Goal: Task Accomplishment & Management: Complete application form

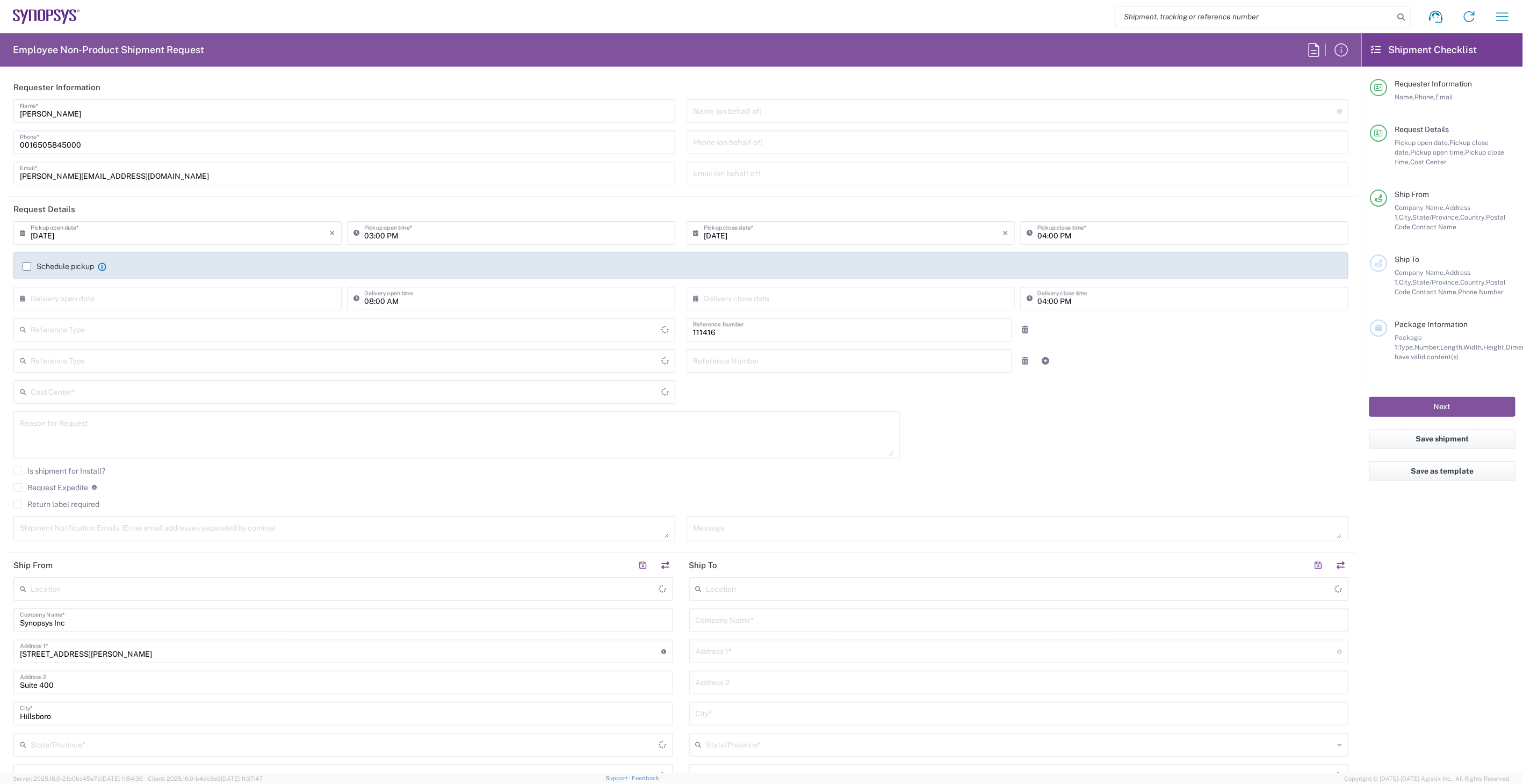
type input "Department"
type input "United States"
type input "US01, SIG, IT Platform Products 111416"
type input "Delivered at Place"
type input "Oregon"
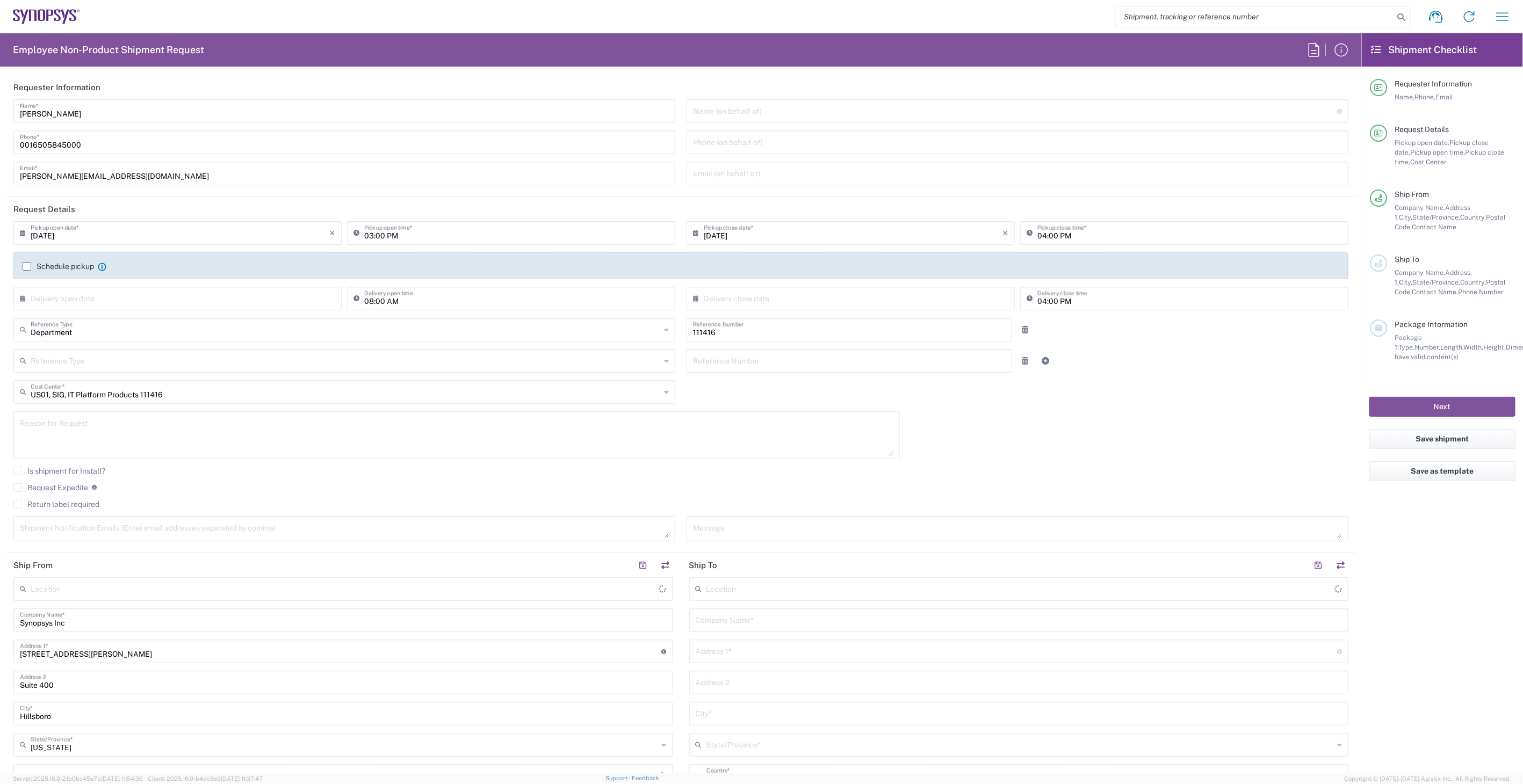
type input "United States"
type input "Hillsboro US03"
click at [469, 231] on input "03:00 PM" at bounding box center [516, 232] width 305 height 18
click at [1378, 52] on icon at bounding box center [1376, 49] width 10 height 10
click at [1499, 27] on button "button" at bounding box center [1502, 16] width 26 height 26
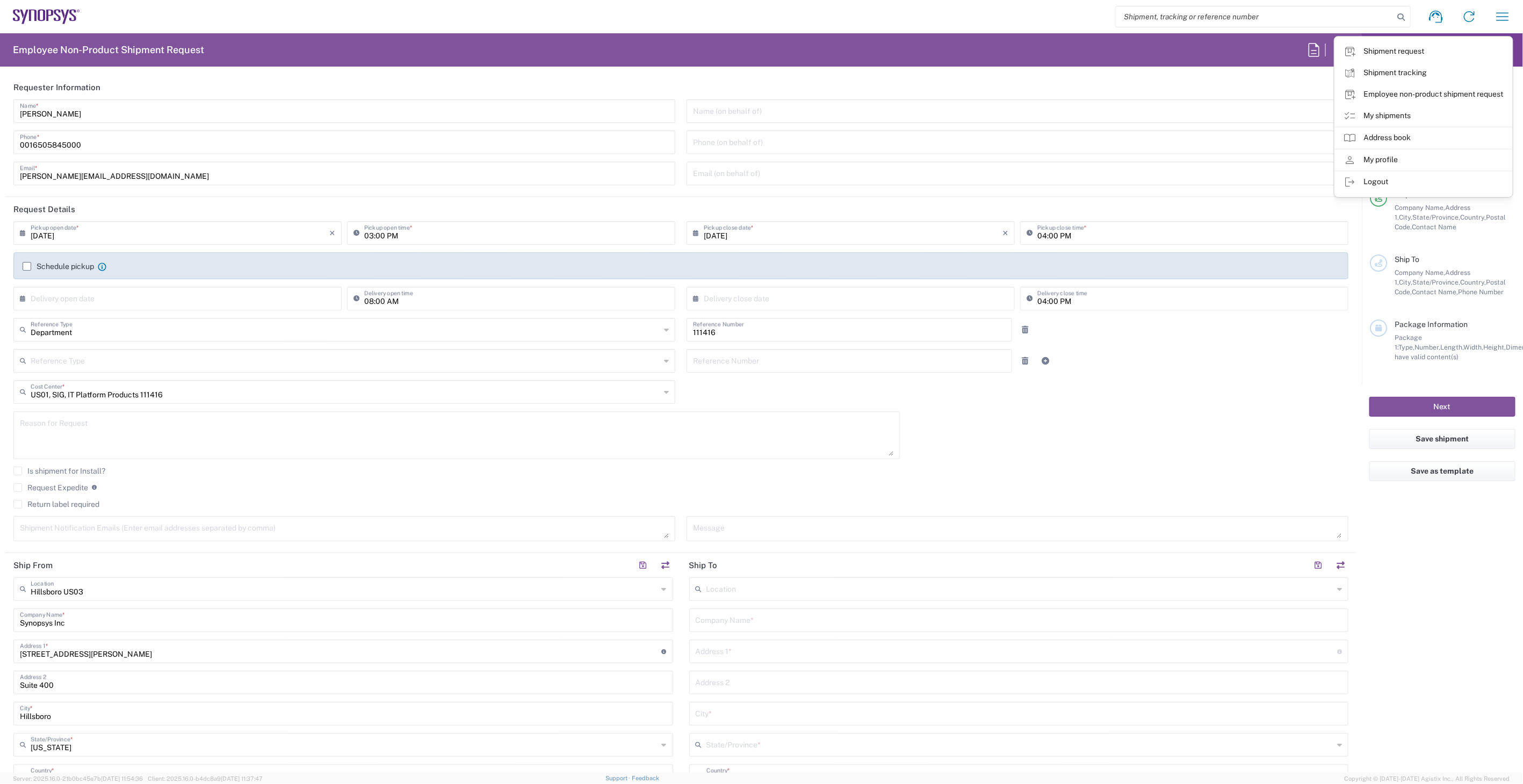
click at [1391, 530] on agx-form-checklist "Shipment Checklist Requester Information Name, Phone, Email Request Details Pic…" at bounding box center [1442, 403] width 161 height 740
click at [1346, 47] on icon "button" at bounding box center [1341, 49] width 17 height 17
click at [1360, 13] on input "search" at bounding box center [1254, 17] width 278 height 21
click at [1496, 13] on icon "button" at bounding box center [1502, 16] width 13 height 8
click at [1431, 128] on link "Address book" at bounding box center [1423, 137] width 177 height 21
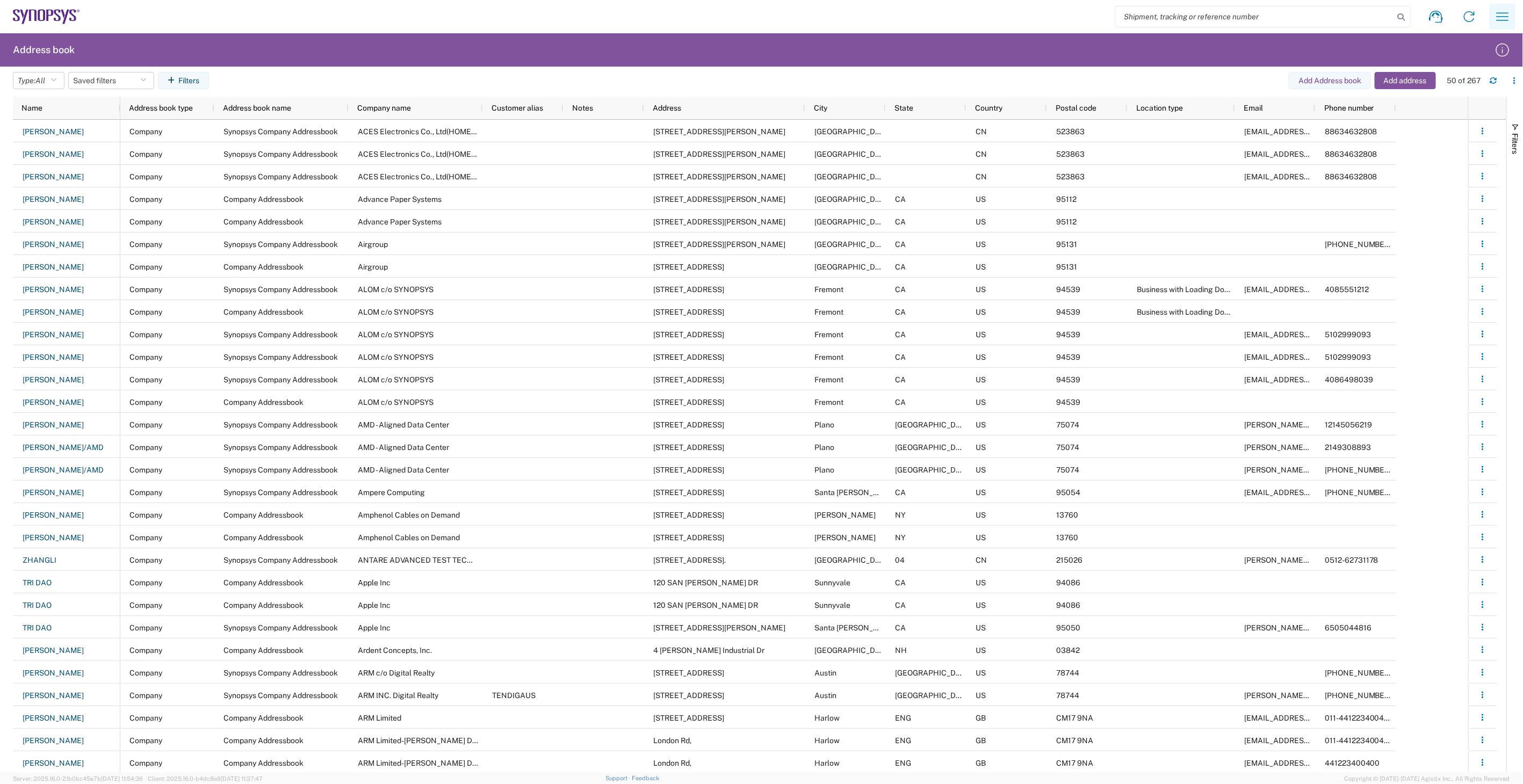
click at [1499, 12] on icon "button" at bounding box center [1502, 16] width 17 height 17
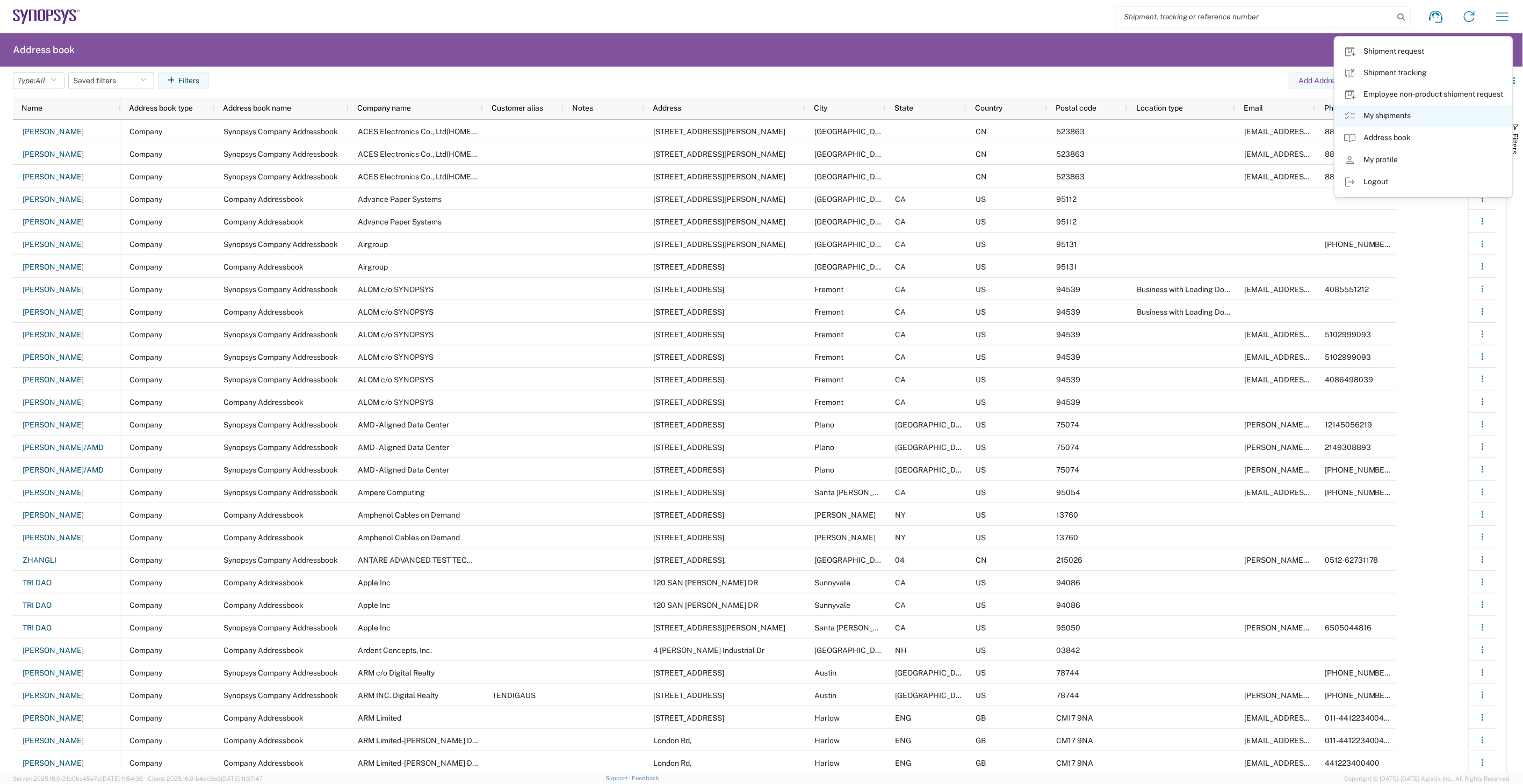
click at [1417, 114] on link "My shipments" at bounding box center [1423, 116] width 177 height 21
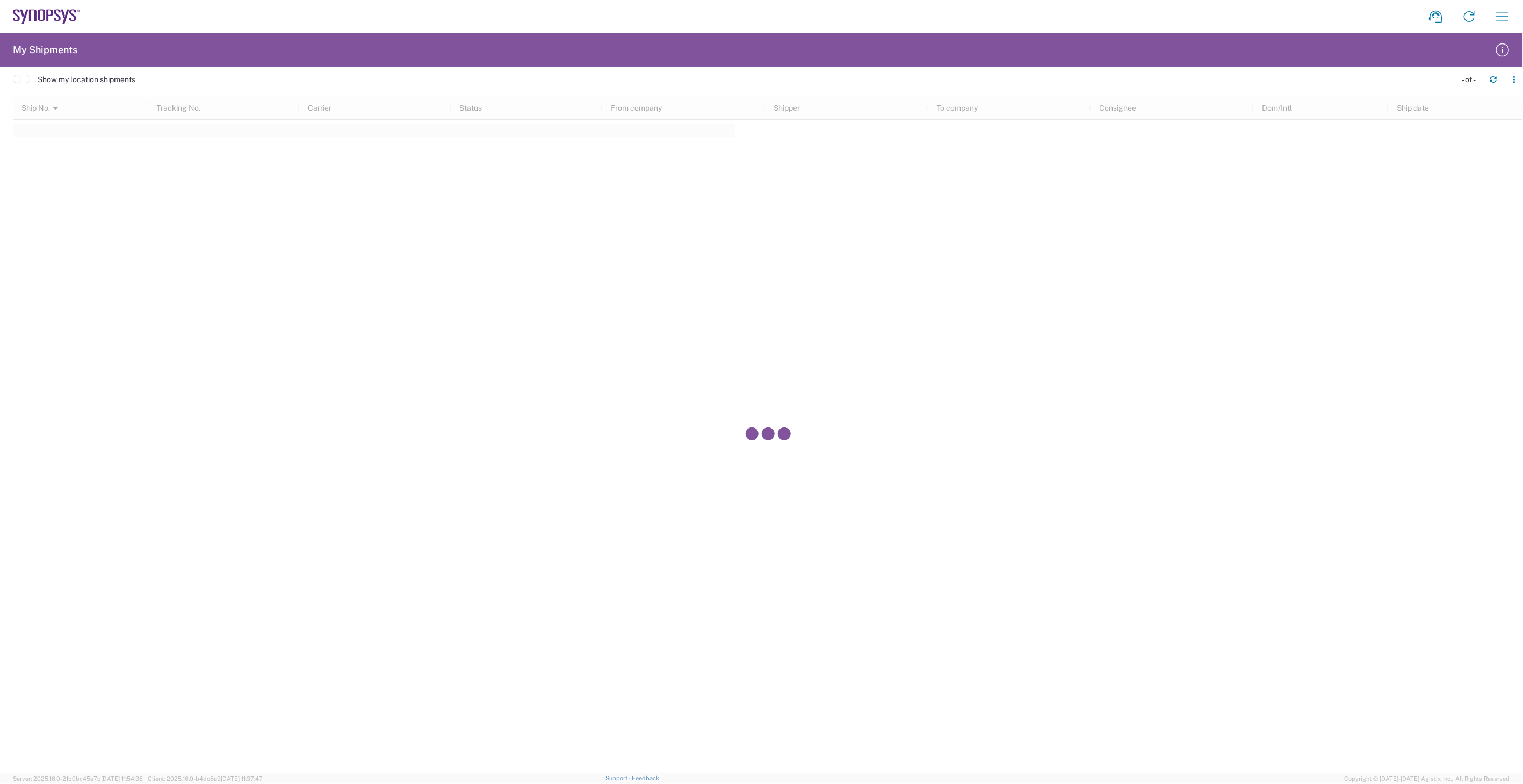
click at [68, 7] on agx-form-navbar "Shipment request Shipment tracking Employee non-product shipment request My shi…" at bounding box center [761, 16] width 1523 height 33
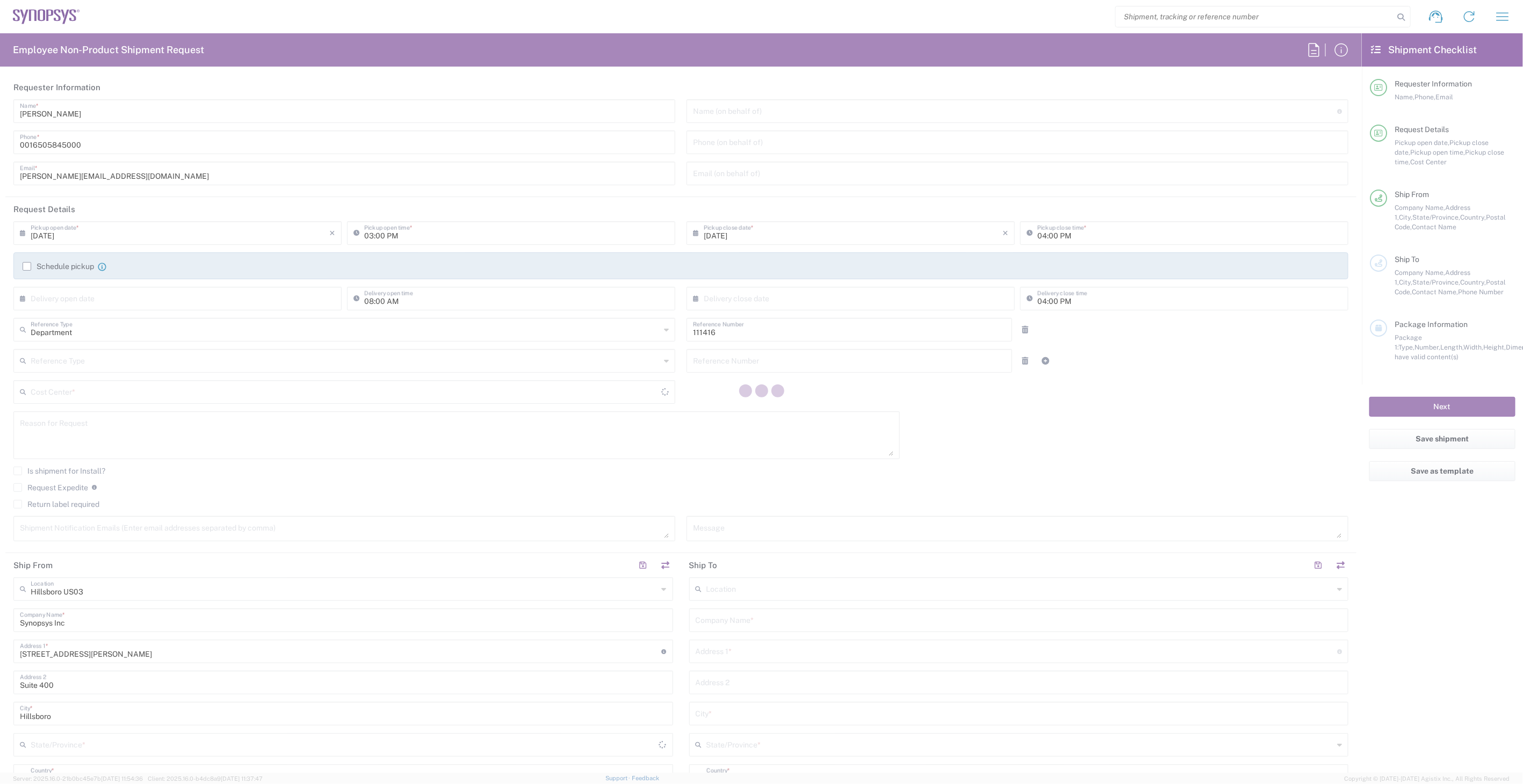
type input "US01, SIG, IT Platform Products 111416"
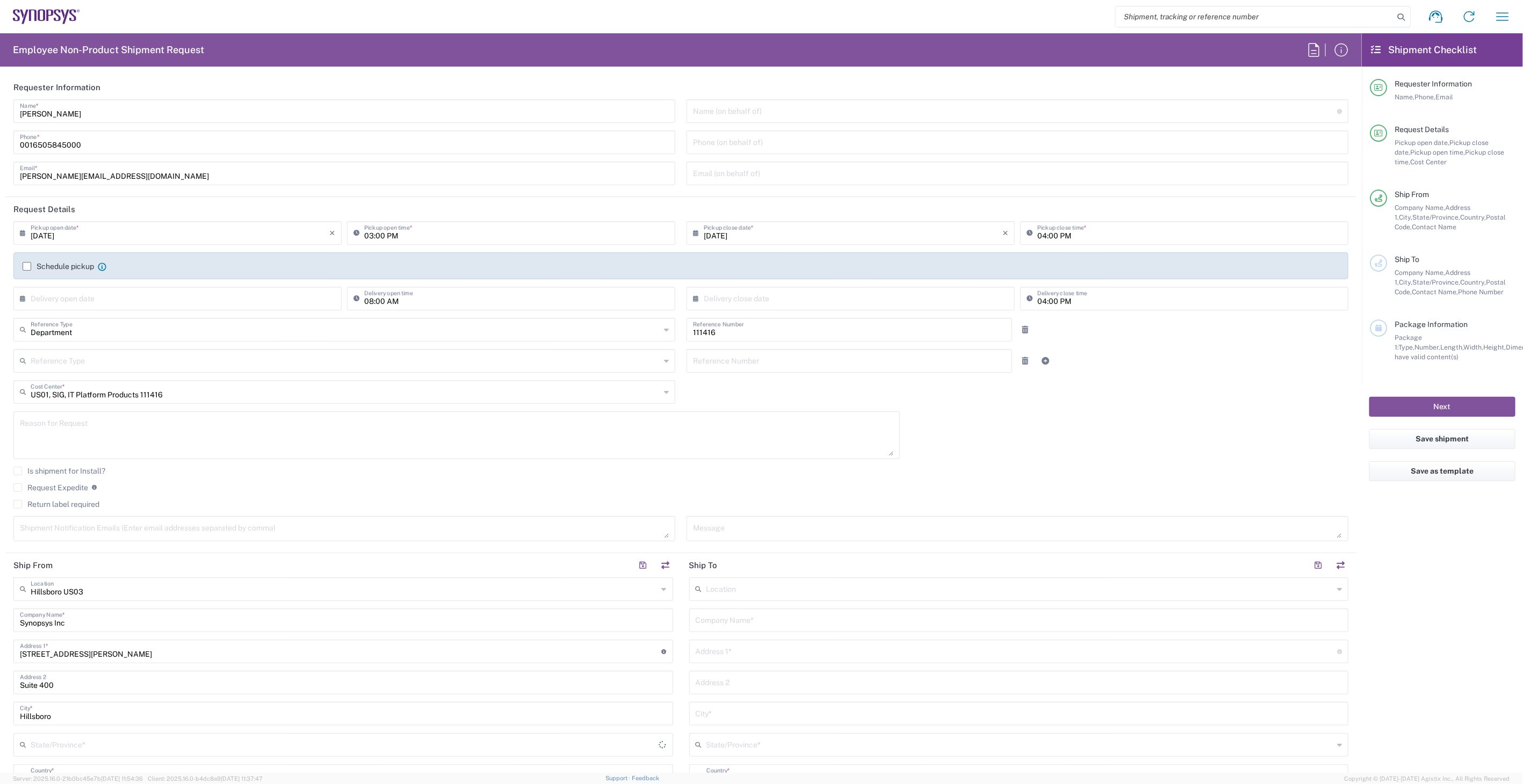
type input "Oregon"
click at [498, 240] on input "03:00 PM" at bounding box center [516, 232] width 305 height 18
type input "Department"
click at [862, 589] on input "text" at bounding box center [1020, 588] width 628 height 18
click at [850, 608] on span "Marlboro US04" at bounding box center [1011, 612] width 653 height 17
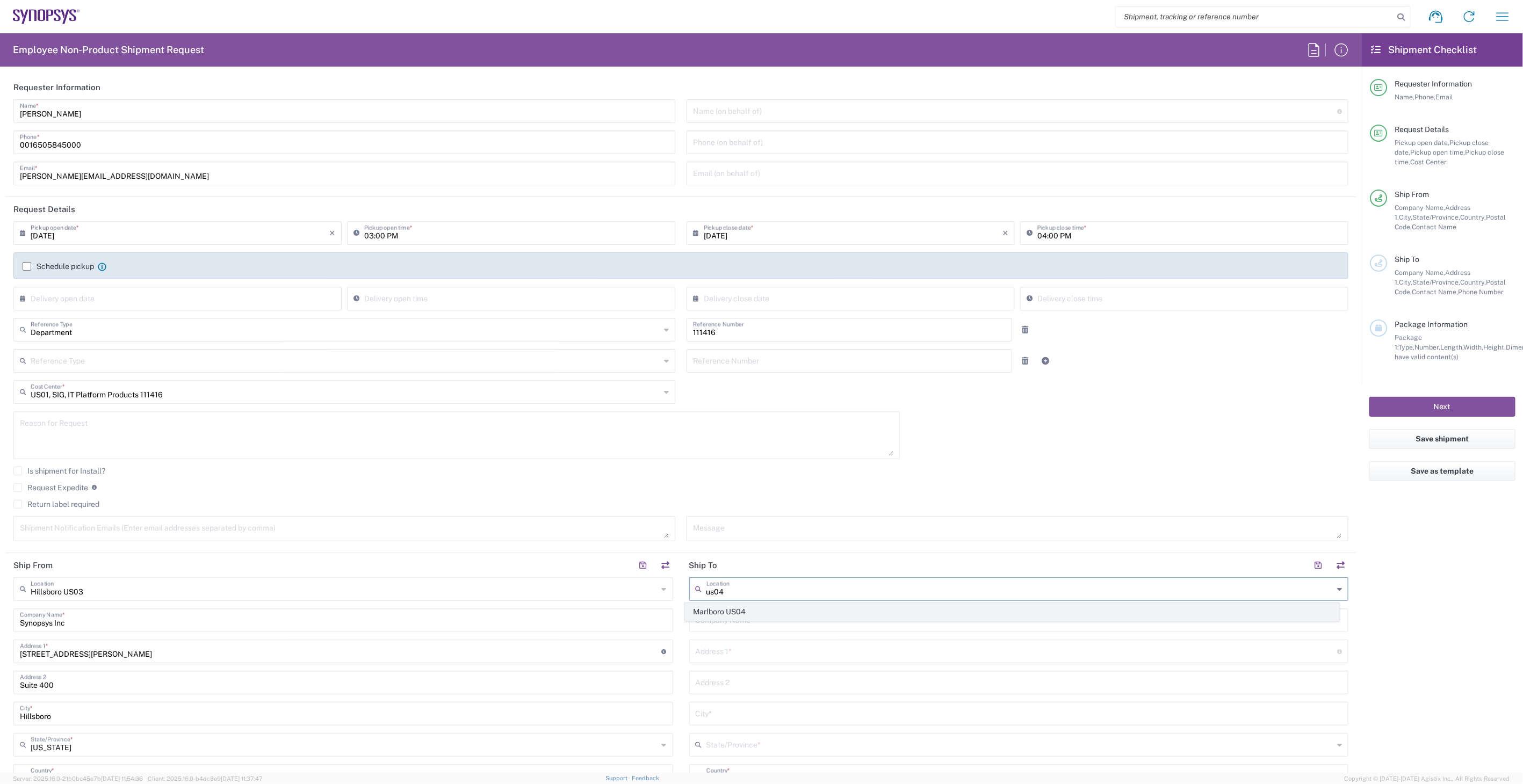
type input "Marlboro US04"
type input "Synopsys Inc"
type input "11 Apex Drive"
type input "Suite 302B"
type input "Marlborough"
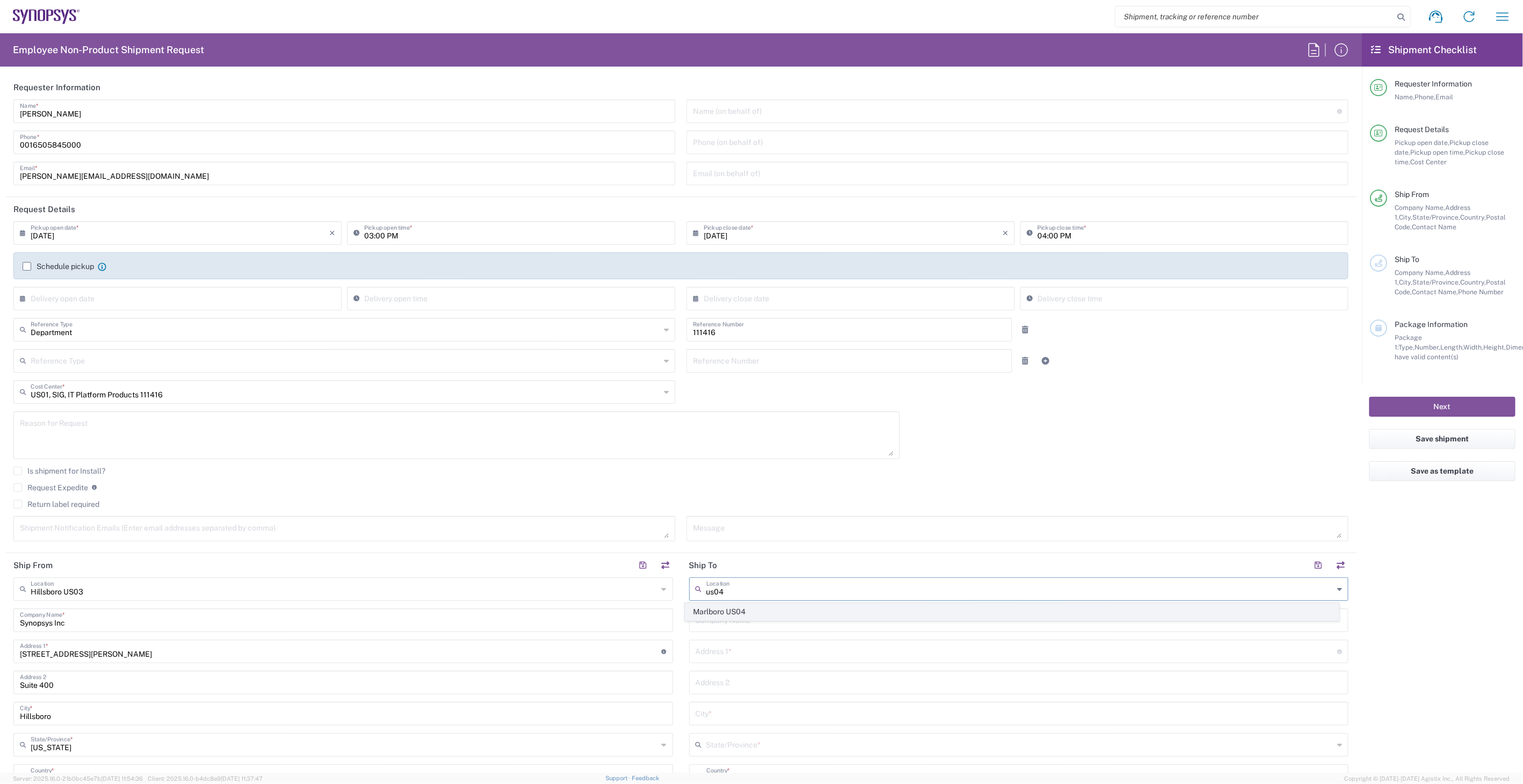
type input "Massachusetts"
type input "01752"
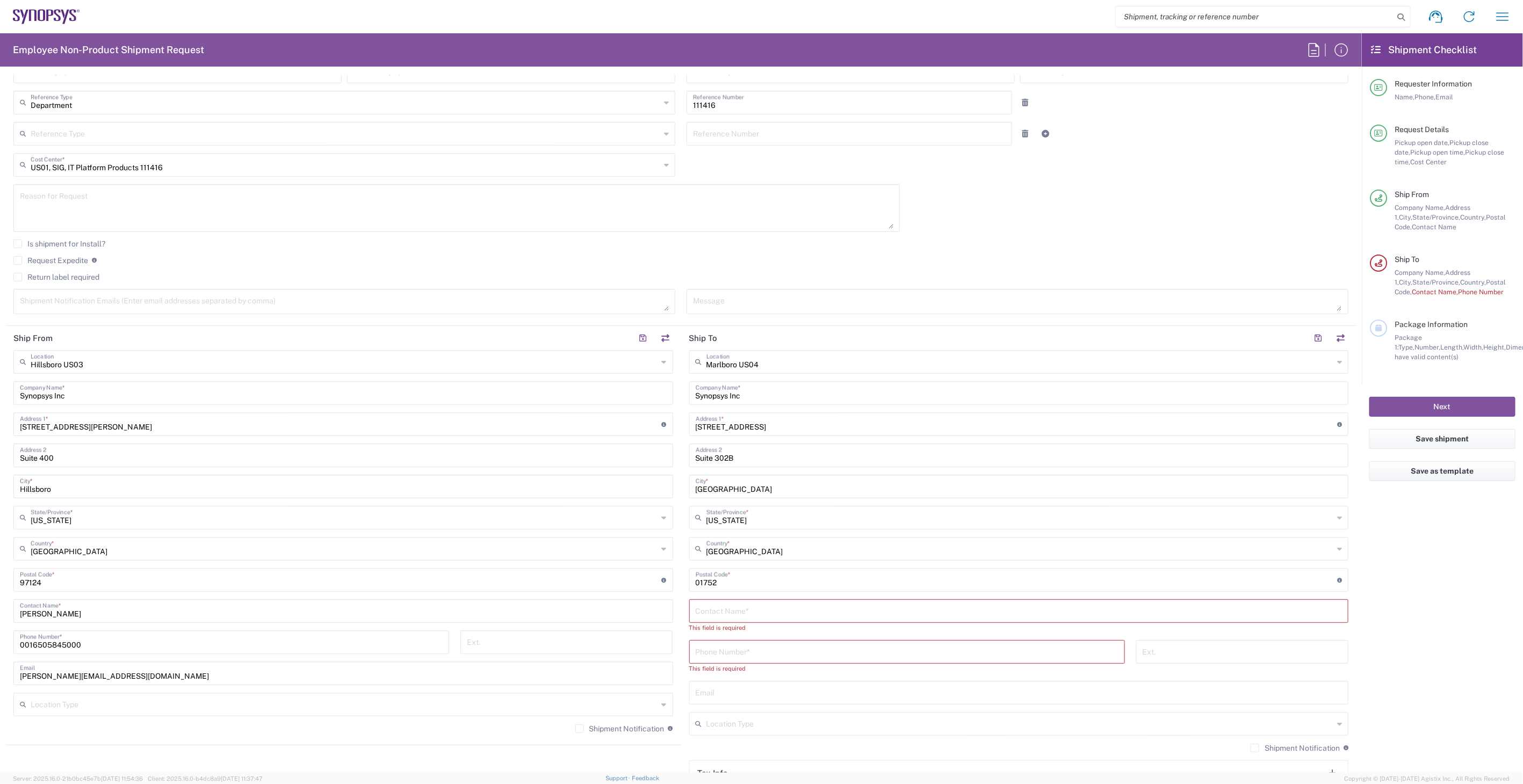
scroll to position [238, 0]
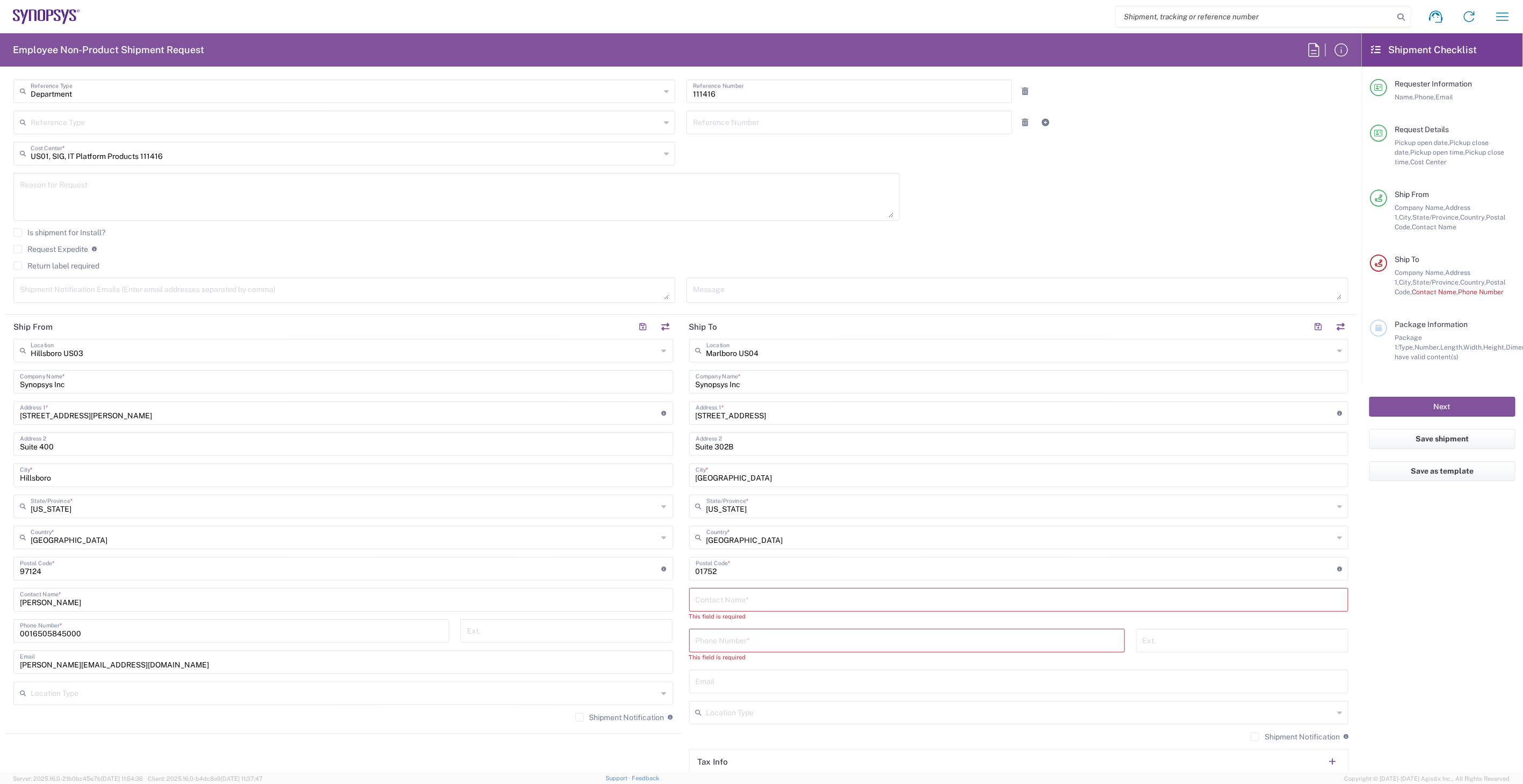
click at [774, 597] on input "text" at bounding box center [1019, 599] width 647 height 18
click at [801, 605] on input "text" at bounding box center [1019, 599] width 647 height 18
paste input "Poul Williams"
type input "Poul Williams"
type input "6505845000"
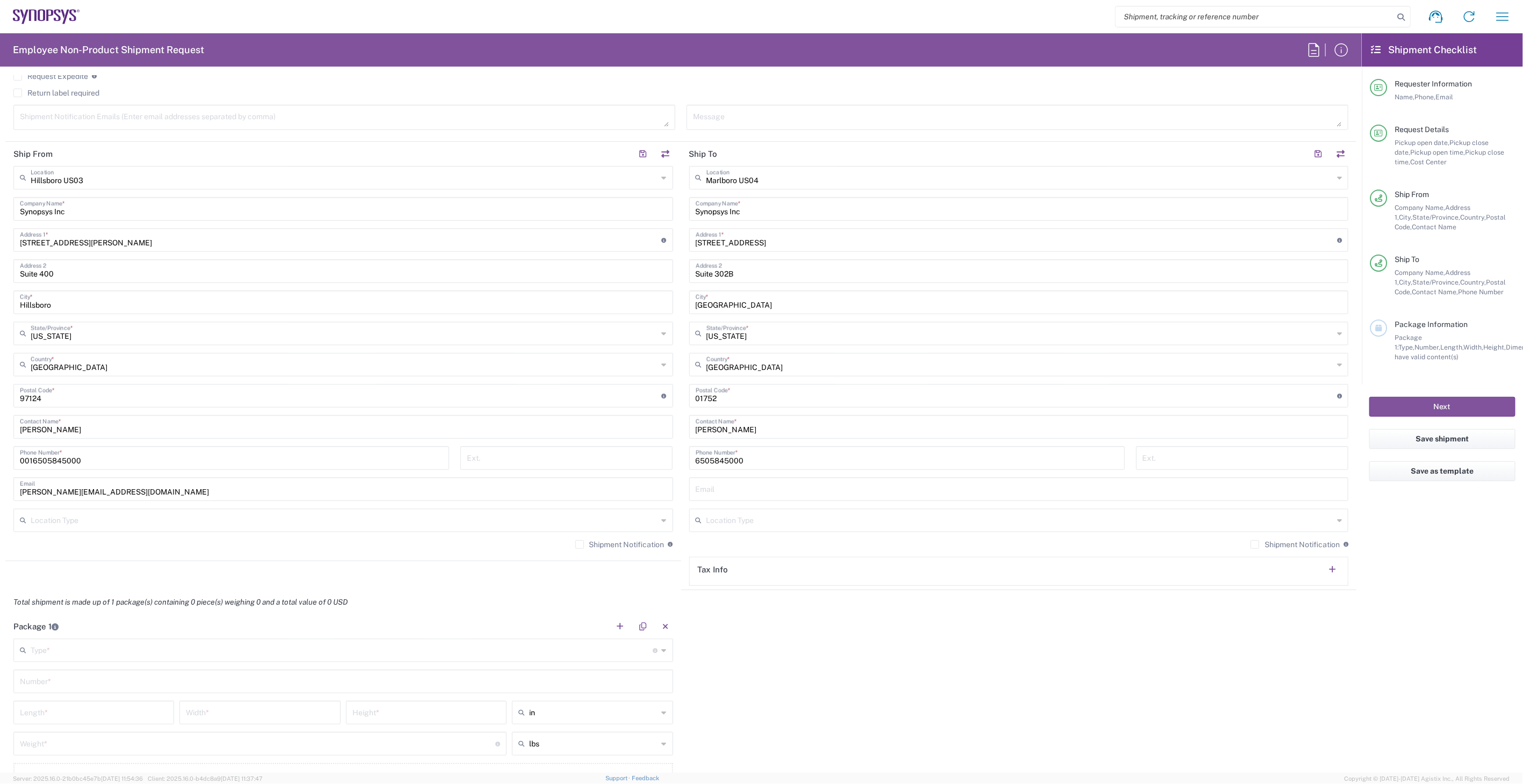
scroll to position [417, 0]
click at [772, 480] on input "text" at bounding box center [1019, 482] width 647 height 18
paste input "poul.williams@synopsys.com"
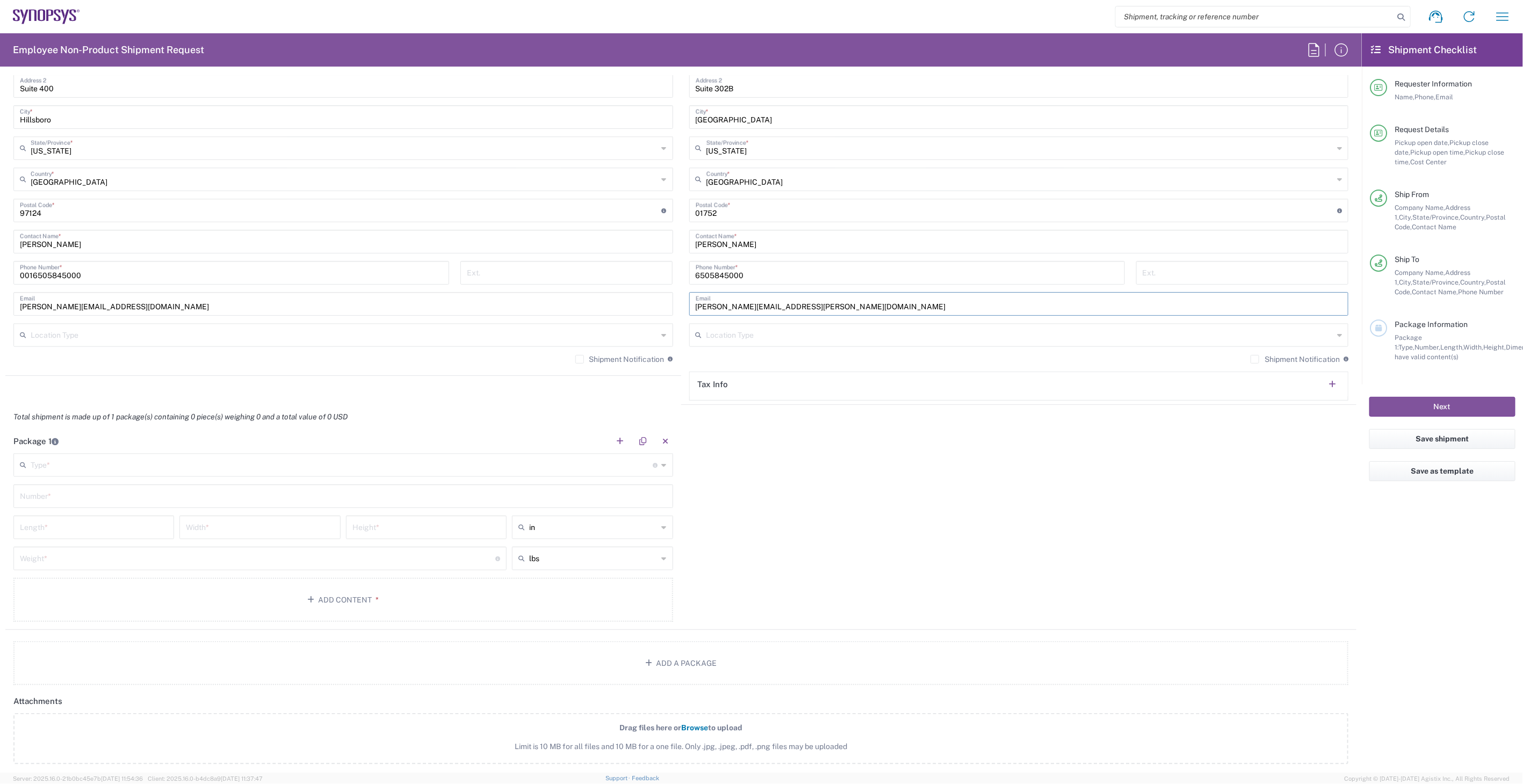
type input "poul.williams@synopsys.com"
click at [108, 458] on input "text" at bounding box center [341, 464] width 622 height 18
click at [90, 489] on span "Medium Box" at bounding box center [341, 488] width 653 height 17
type input "Medium Box"
type input "13"
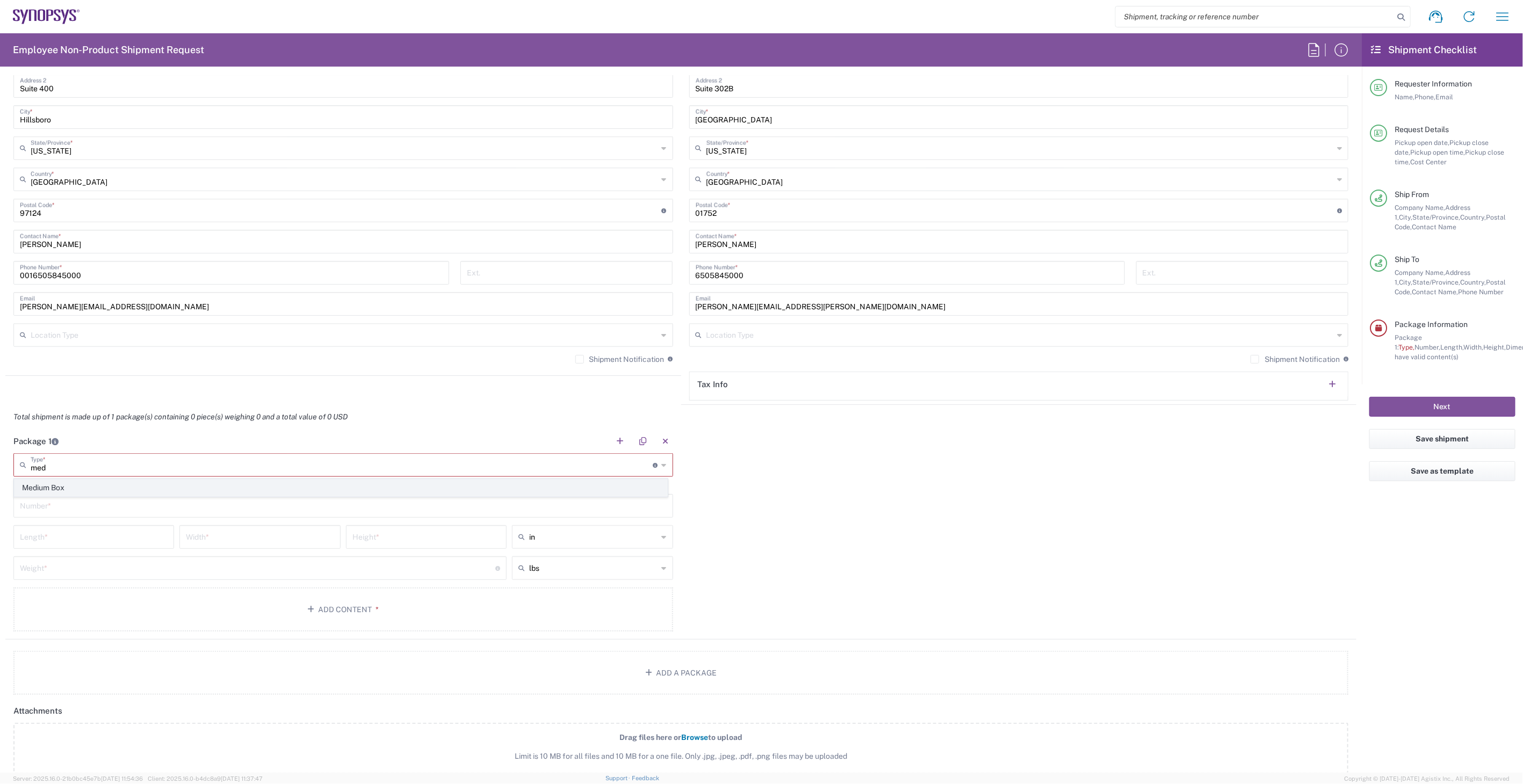
type input "11.5"
type input "2.5"
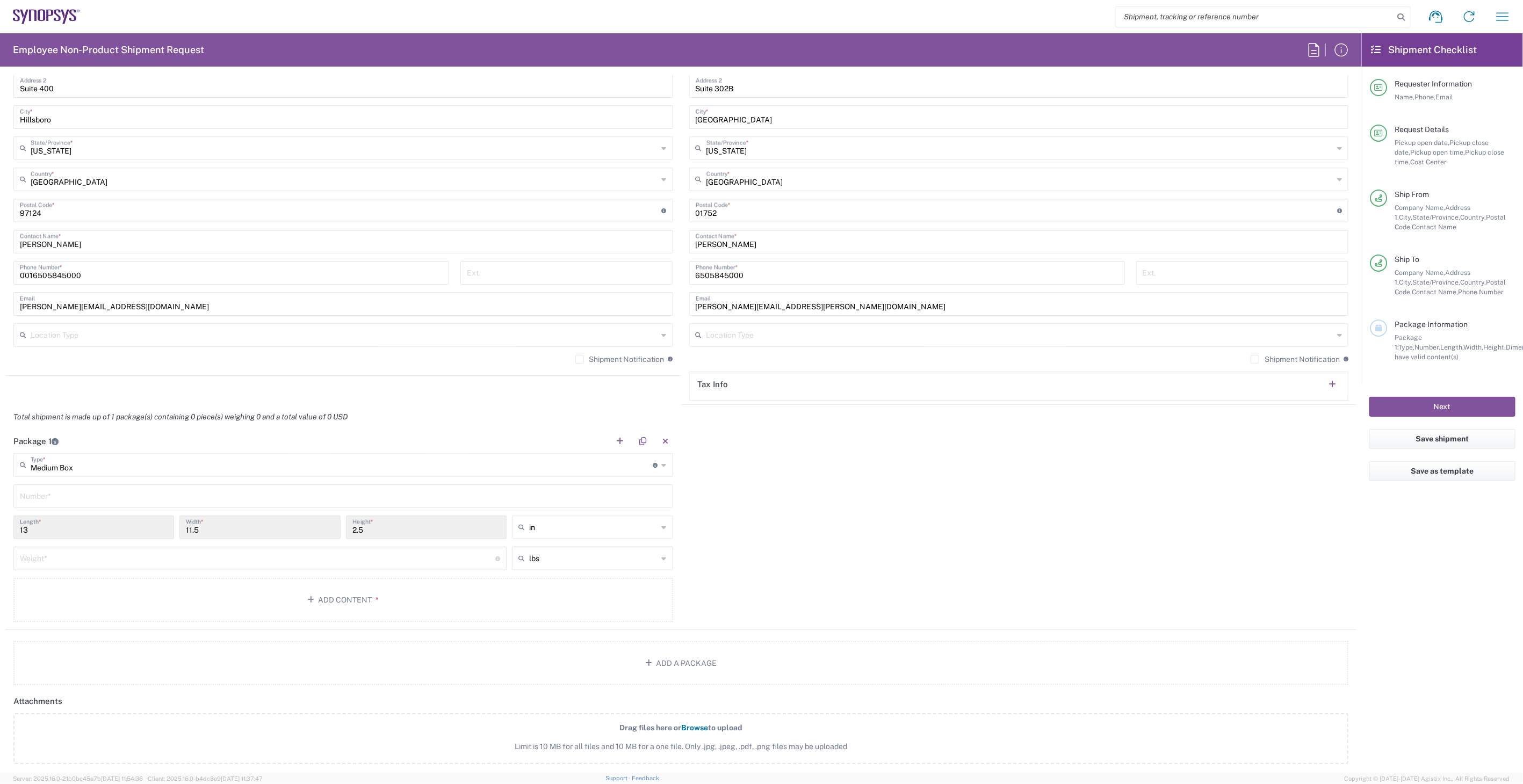
click at [87, 495] on input "text" at bounding box center [343, 495] width 647 height 18
type input "1"
click at [80, 552] on input "number" at bounding box center [258, 557] width 475 height 18
type input "6"
click at [111, 580] on button "Add Content *" at bounding box center [343, 600] width 659 height 44
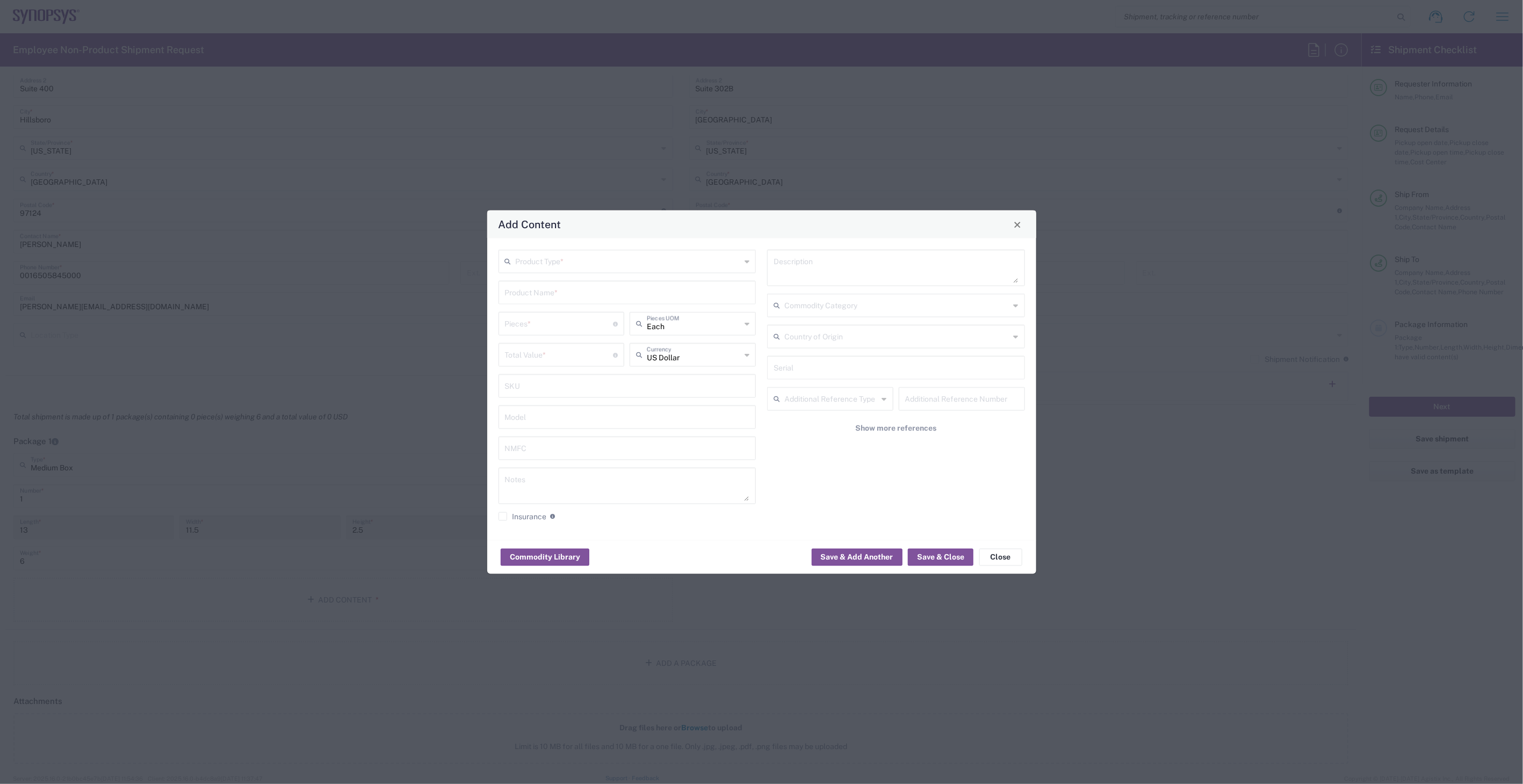
click at [658, 271] on div "Product Type *" at bounding box center [627, 261] width 258 height 24
click at [658, 265] on input "text" at bounding box center [628, 261] width 226 height 18
click at [650, 297] on span "General Commodity" at bounding box center [628, 303] width 255 height 17
type input "General Commodity"
click at [650, 295] on input "text" at bounding box center [628, 292] width 245 height 18
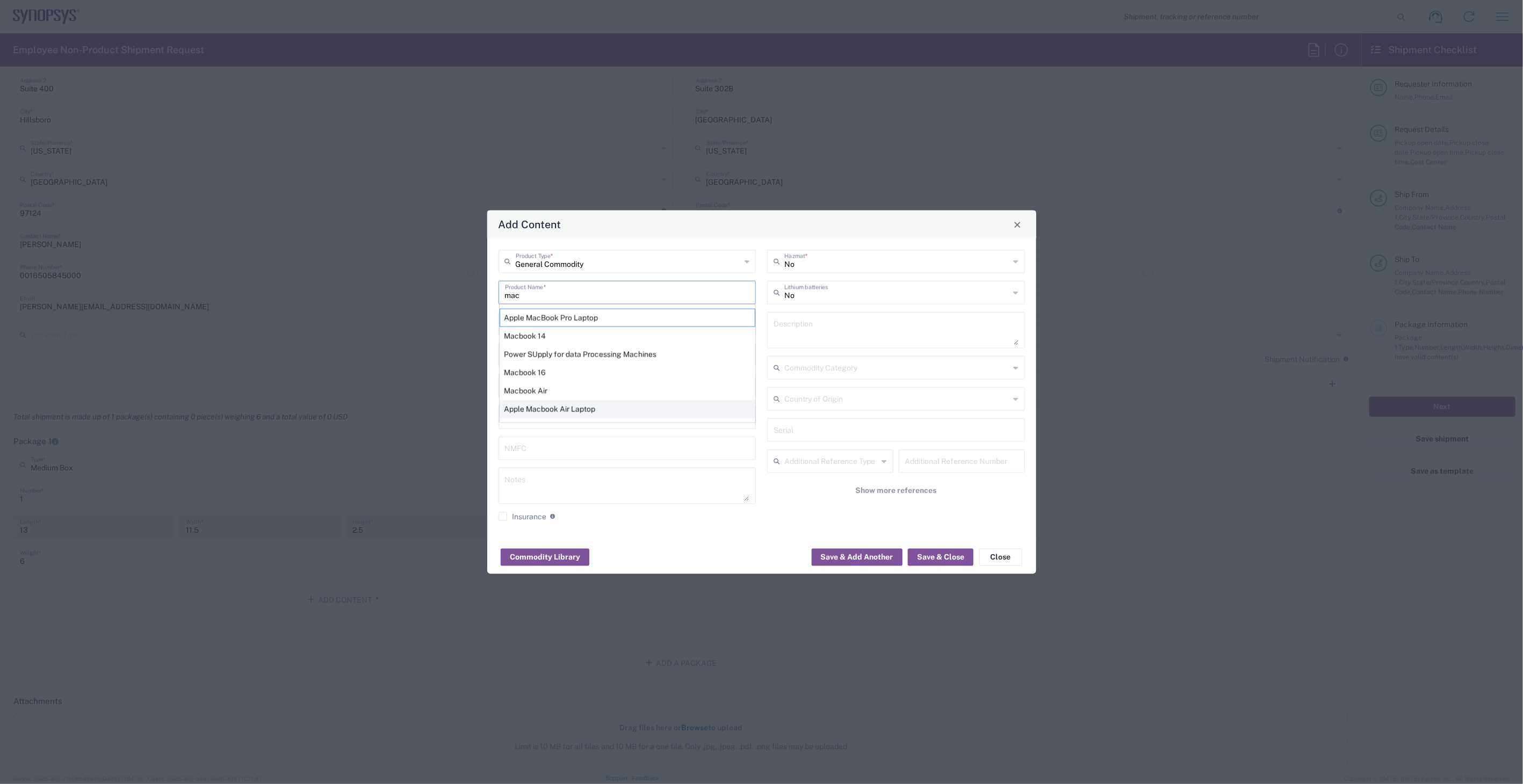
click at [613, 406] on div "Apple Macbook Air Laptop" at bounding box center [628, 409] width 255 height 18
type input "Apple Macbook Air Laptop"
type textarea "Apple Macbook Air Laptop"
click at [581, 329] on input "number" at bounding box center [559, 323] width 109 height 18
type input "1"
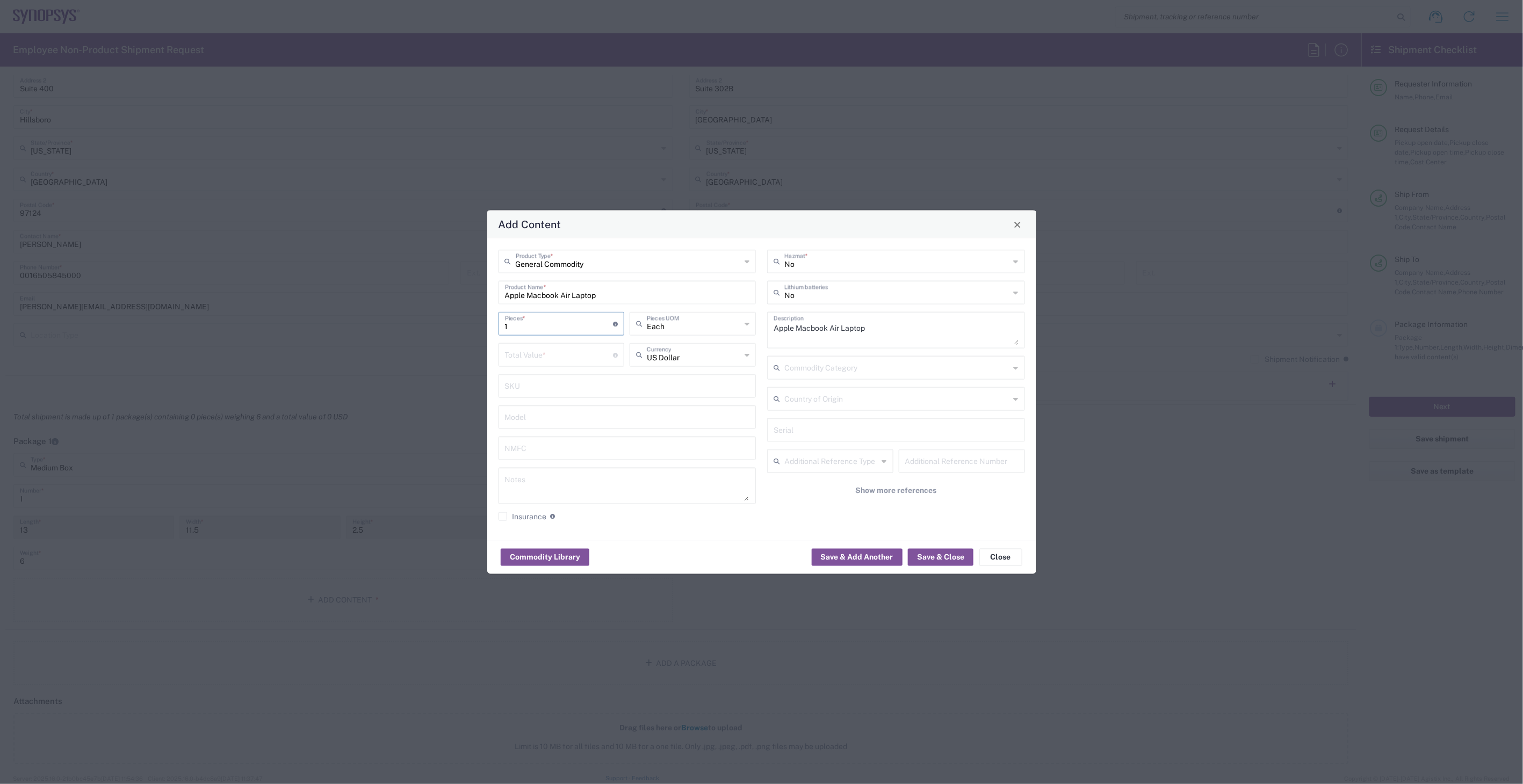
click at [579, 352] on input "number" at bounding box center [559, 354] width 109 height 18
type input "1000"
click at [949, 295] on input "text" at bounding box center [897, 292] width 226 height 18
click at [879, 326] on span "Yes" at bounding box center [895, 334] width 255 height 17
type input "Yes"
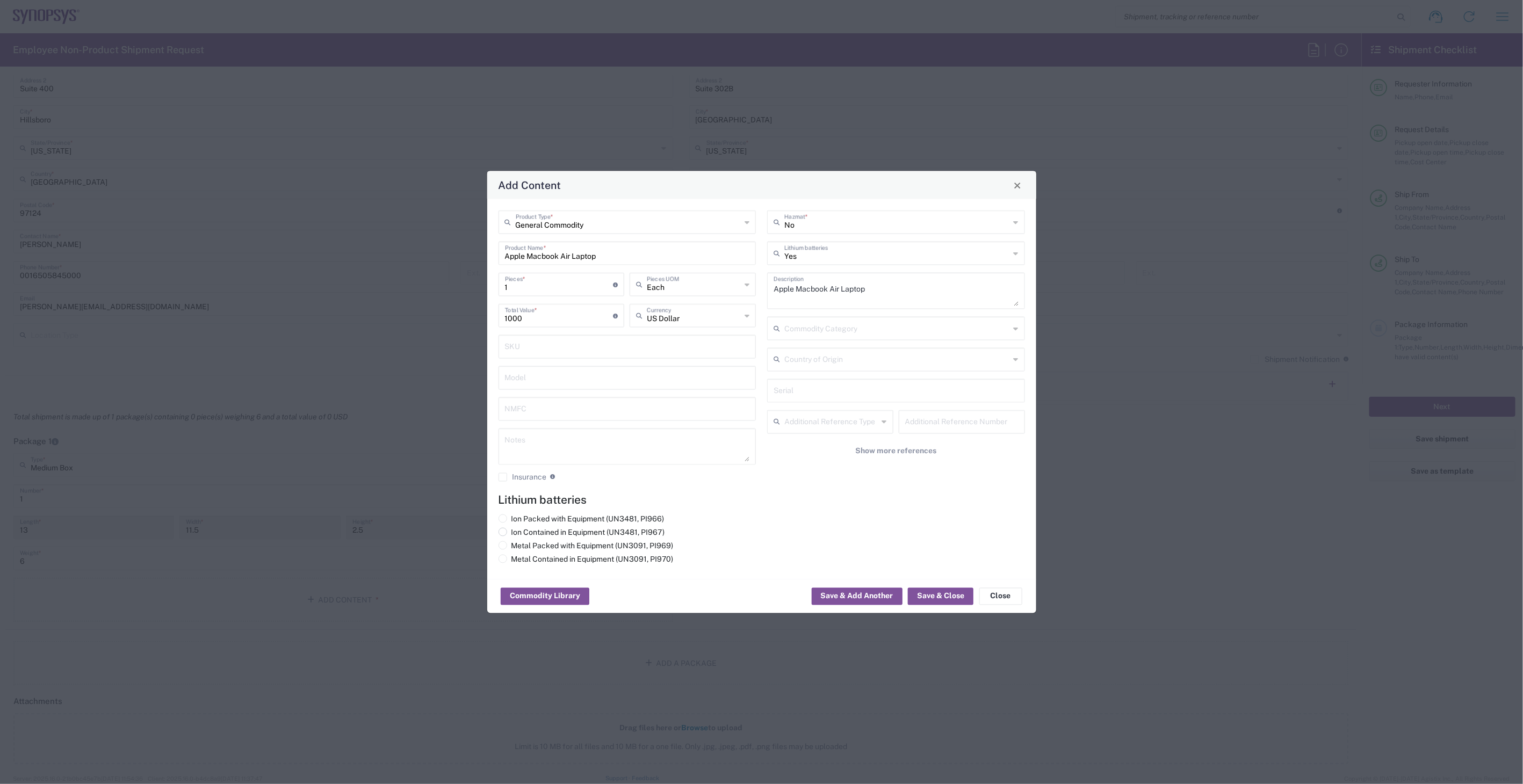
click at [549, 528] on label "Ion Contained in Equipment (UN3481, PI967)" at bounding box center [582, 532] width 167 height 10
click at [518, 528] on input "Ion Contained in Equipment (UN3481, PI967)" at bounding box center [515, 531] width 7 height 7
radio input "true"
click at [951, 599] on button "Save & Close" at bounding box center [941, 596] width 66 height 17
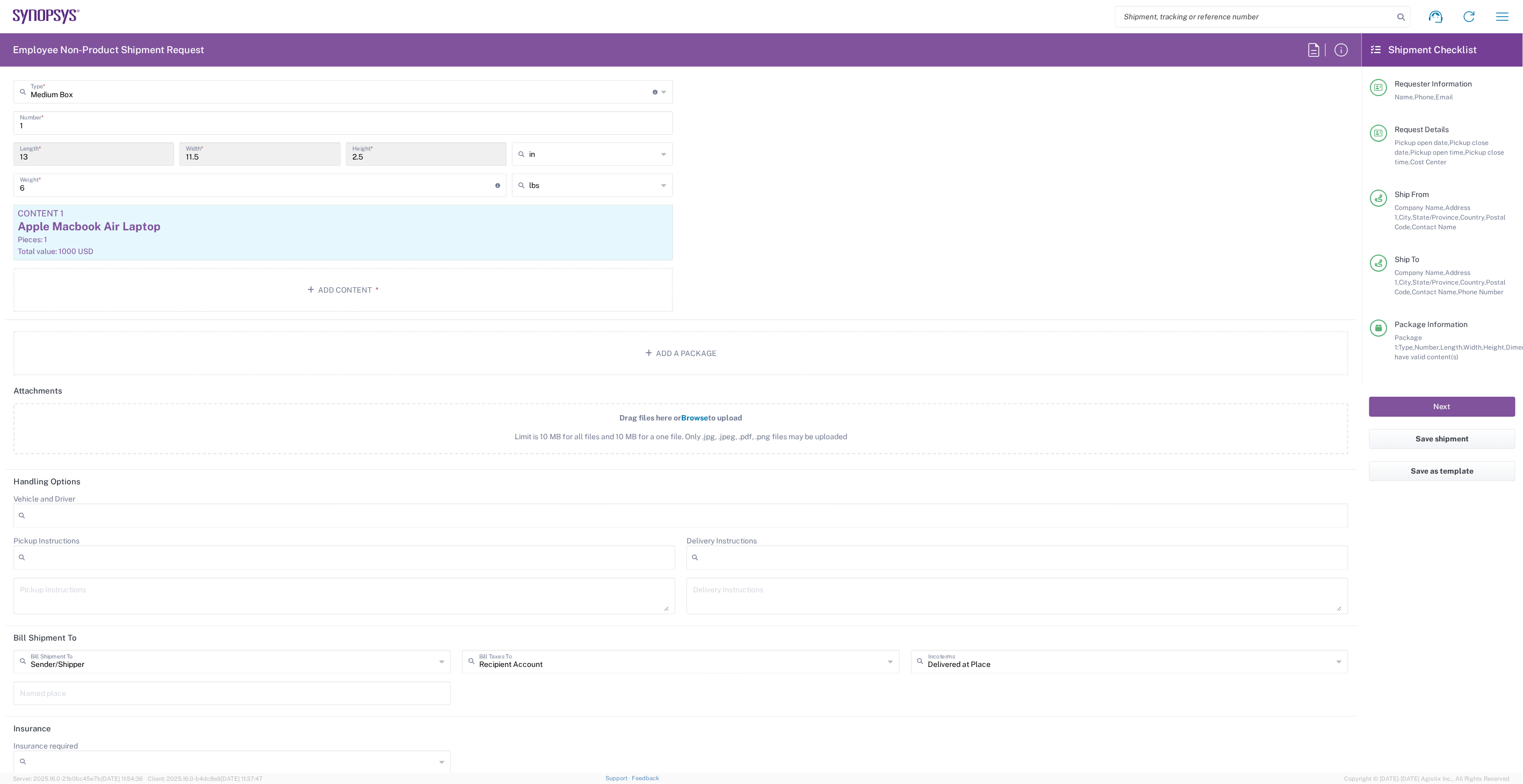
scroll to position [980, 0]
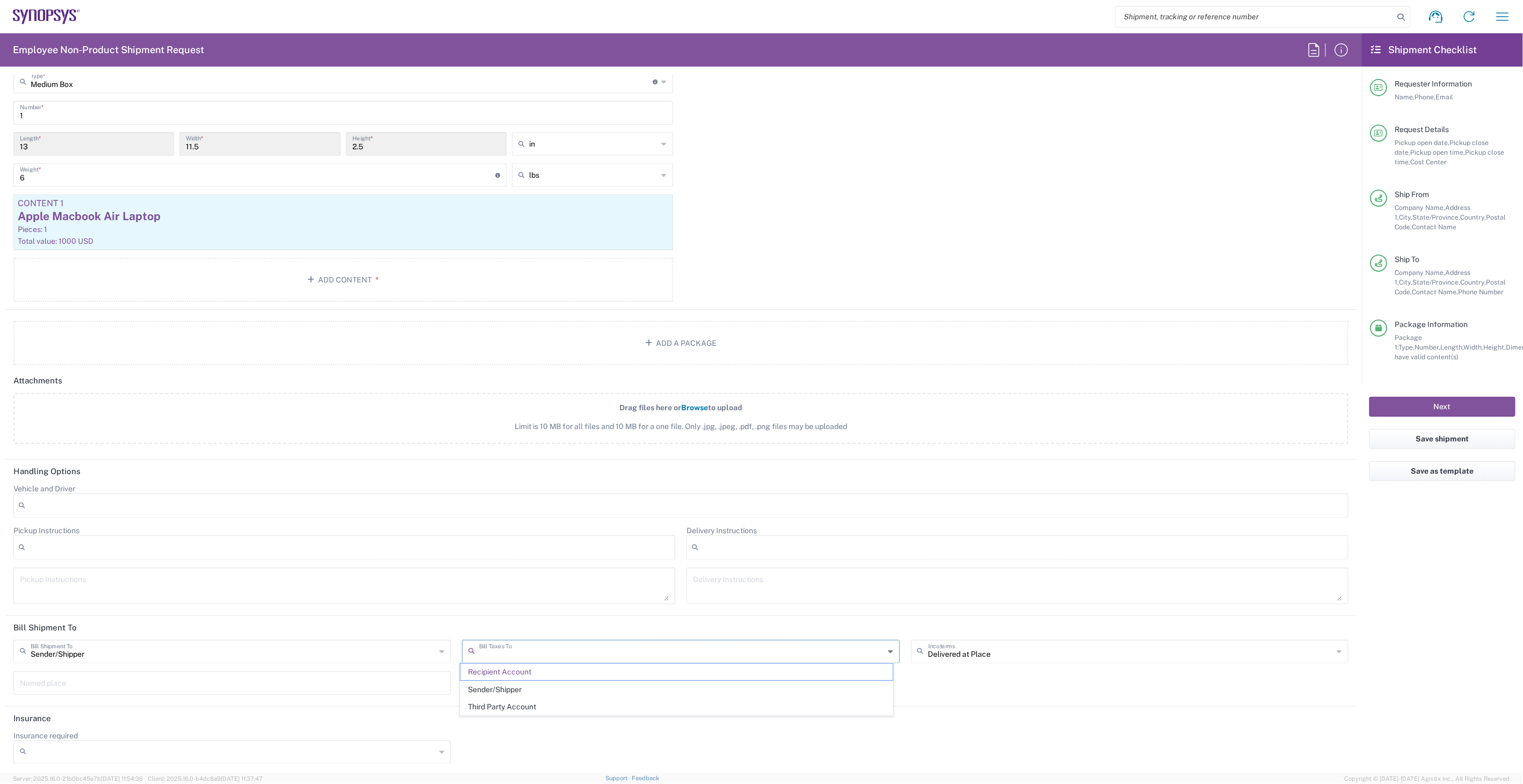
click at [628, 652] on input "text" at bounding box center [681, 650] width 405 height 18
click at [628, 684] on span "Sender/Shipper" at bounding box center [677, 690] width 433 height 17
type input "Sender/Shipper"
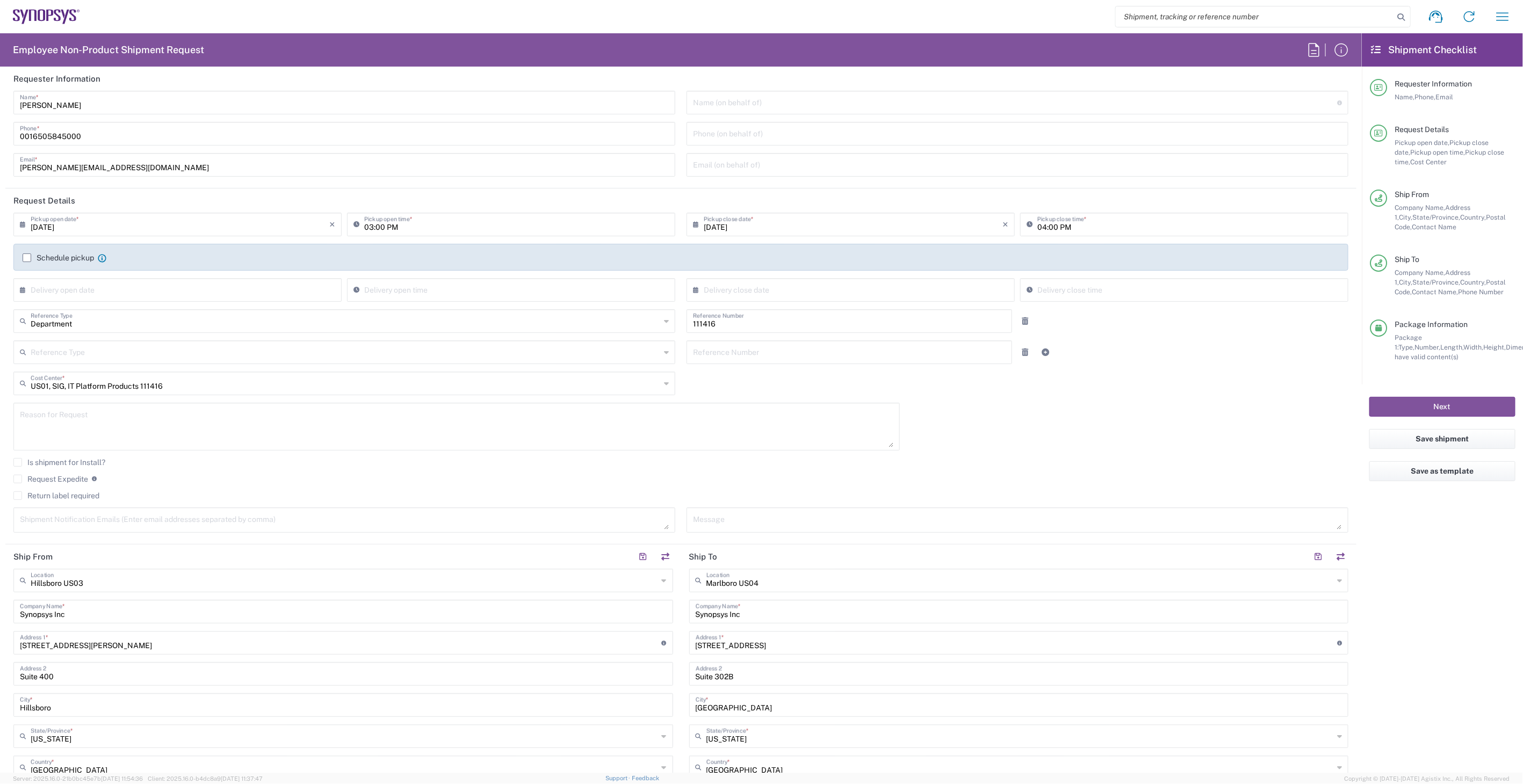
scroll to position [0, 0]
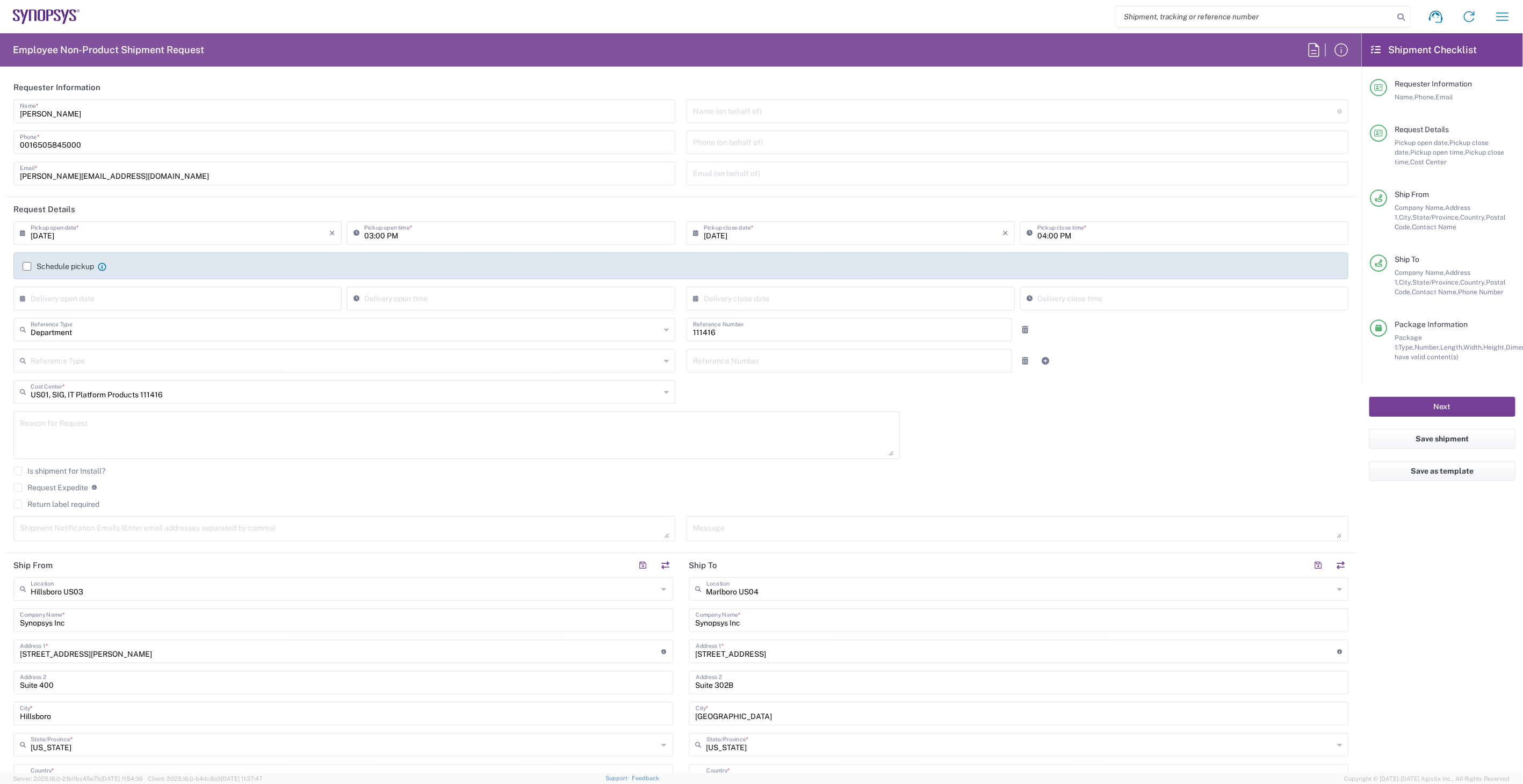
click at [1476, 405] on button "Next" at bounding box center [1443, 407] width 146 height 20
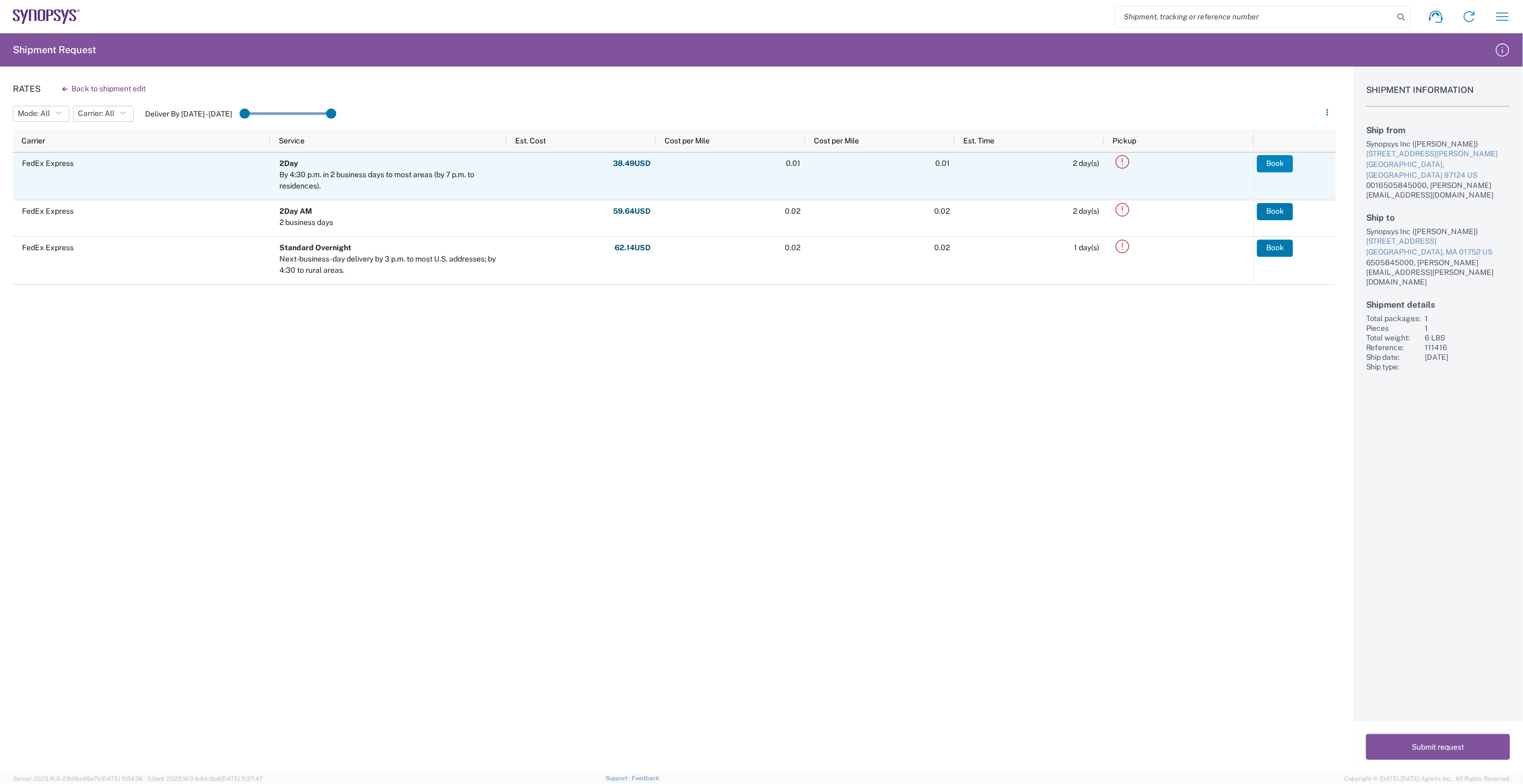
click at [1271, 158] on button "Book" at bounding box center [1275, 163] width 36 height 17
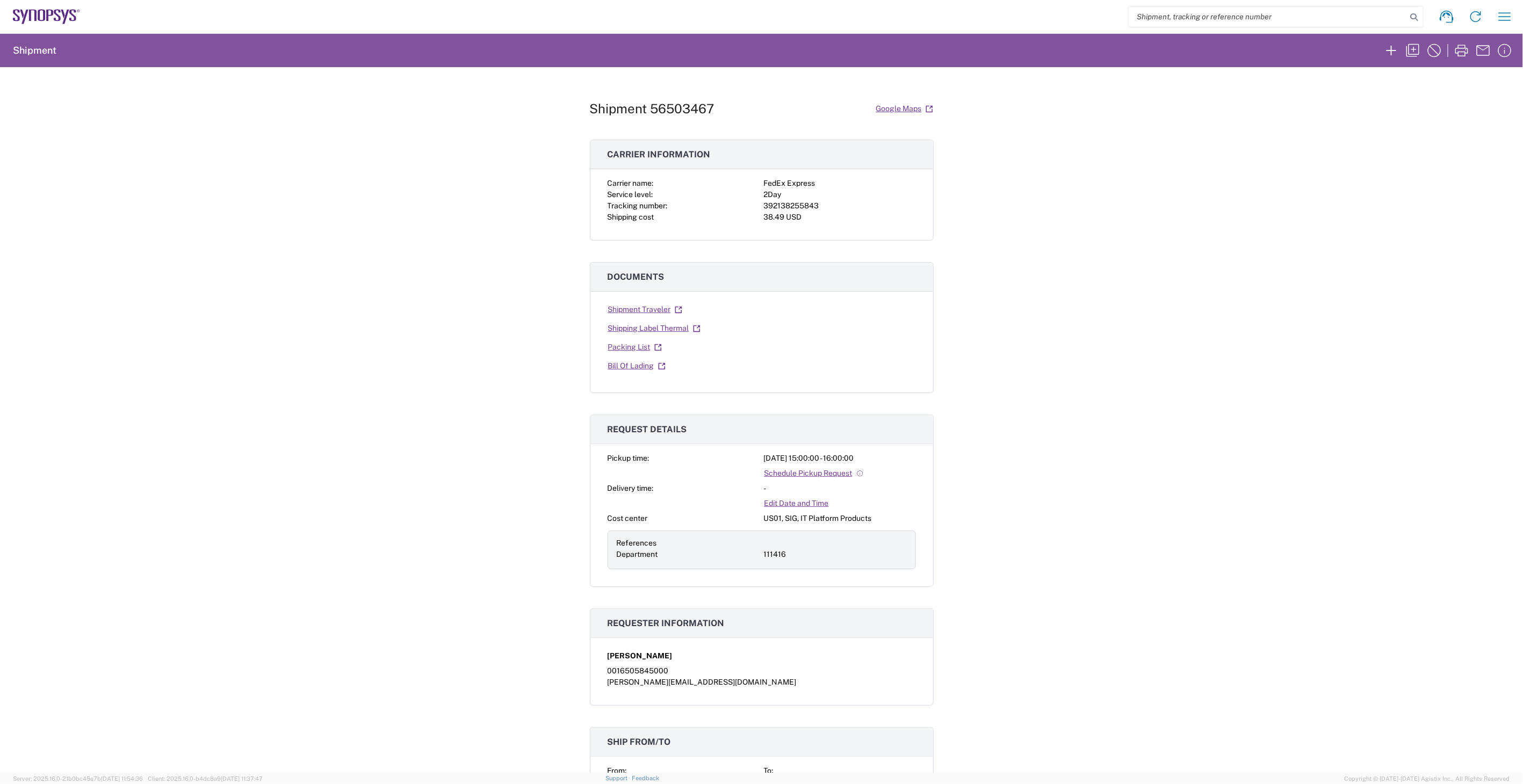
click at [804, 204] on div "392138255843" at bounding box center [840, 205] width 152 height 11
copy div "392138255843"
click at [620, 328] on link "Shipping Label Thermal" at bounding box center [654, 328] width 94 height 18
